Goal: Task Accomplishment & Management: Manage account settings

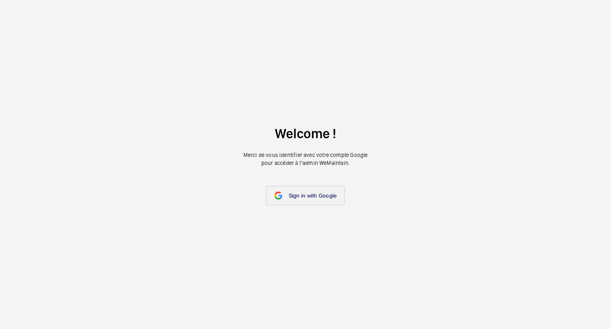
click at [279, 200] on link "Sign in with Google" at bounding box center [305, 195] width 79 height 19
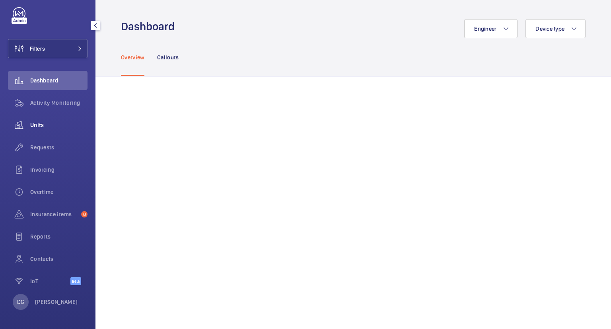
click at [48, 124] on span "Units" at bounding box center [58, 125] width 57 height 8
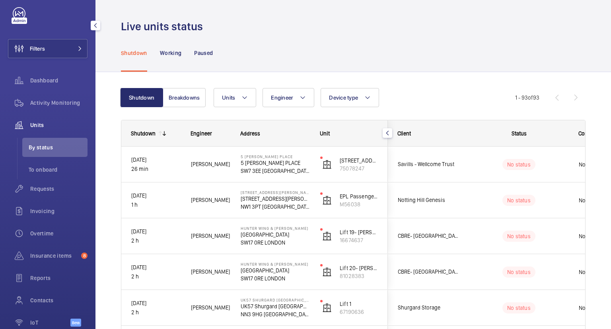
click at [25, 124] on wm-front-icon-button at bounding box center [19, 124] width 22 height 19
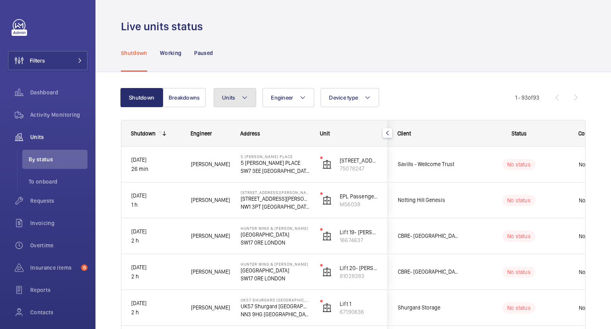
click at [245, 103] on button "Units" at bounding box center [235, 97] width 43 height 19
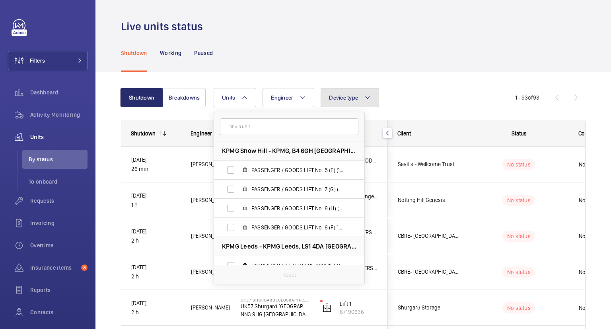
click at [344, 100] on span "Device type" at bounding box center [343, 97] width 29 height 6
